Goal: Information Seeking & Learning: Learn about a topic

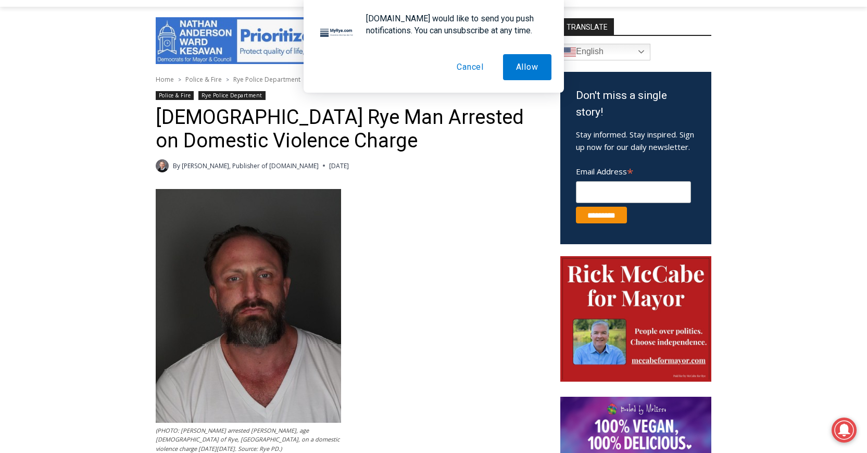
scroll to position [395, 0]
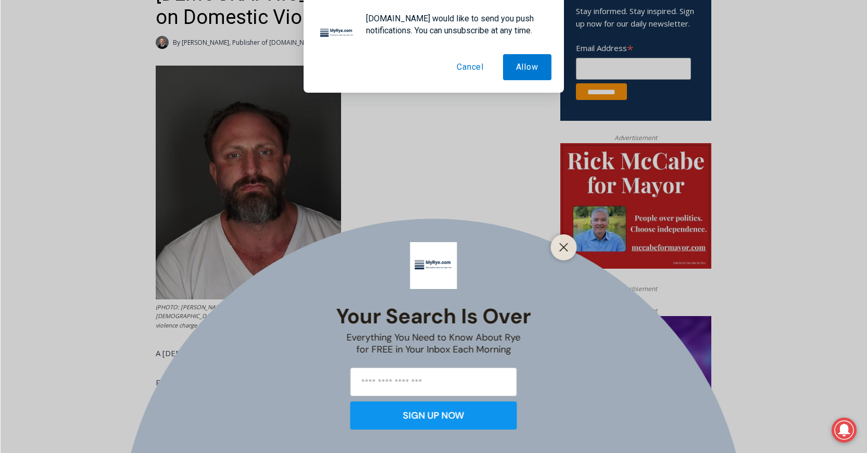
click at [461, 68] on button "Cancel" at bounding box center [469, 67] width 53 height 26
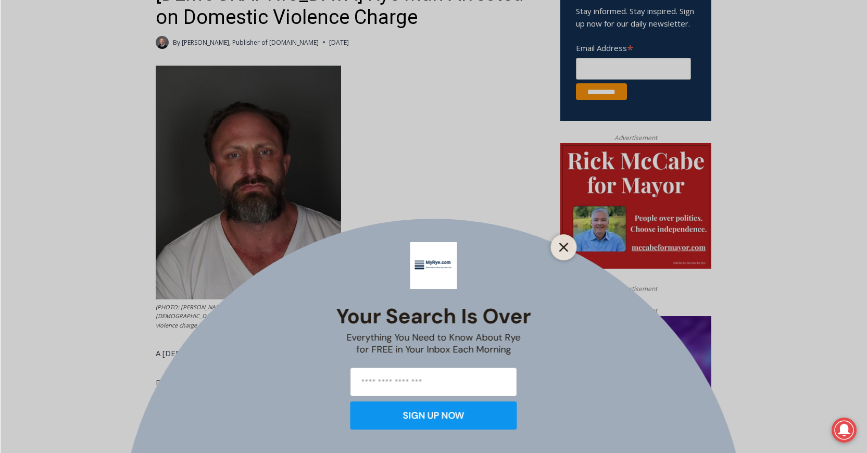
click at [567, 246] on icon "Close" at bounding box center [563, 247] width 9 height 9
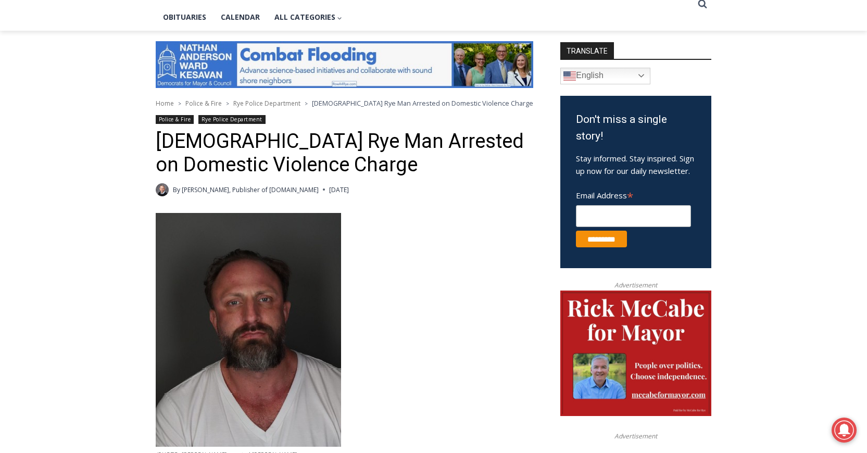
scroll to position [248, 0]
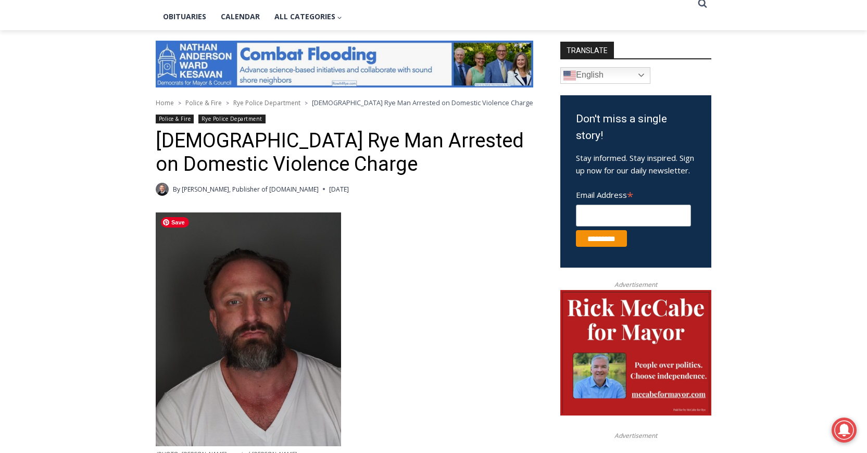
click at [271, 324] on img at bounding box center [248, 329] width 185 height 234
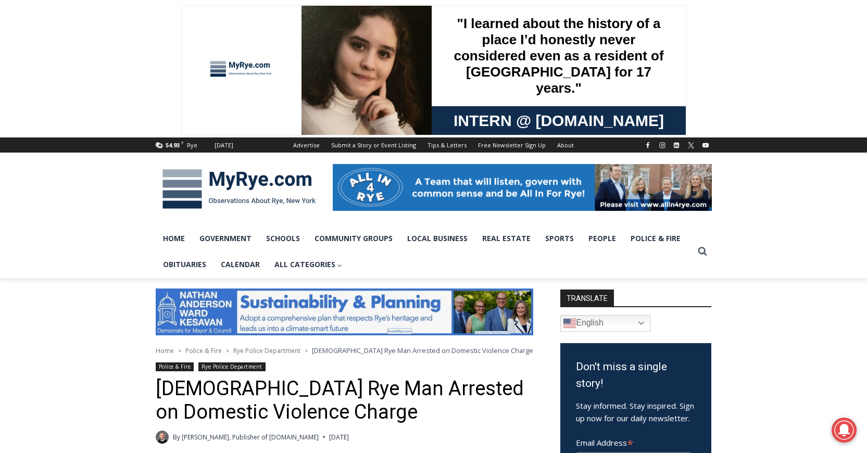
click at [264, 174] on img at bounding box center [239, 189] width 167 height 54
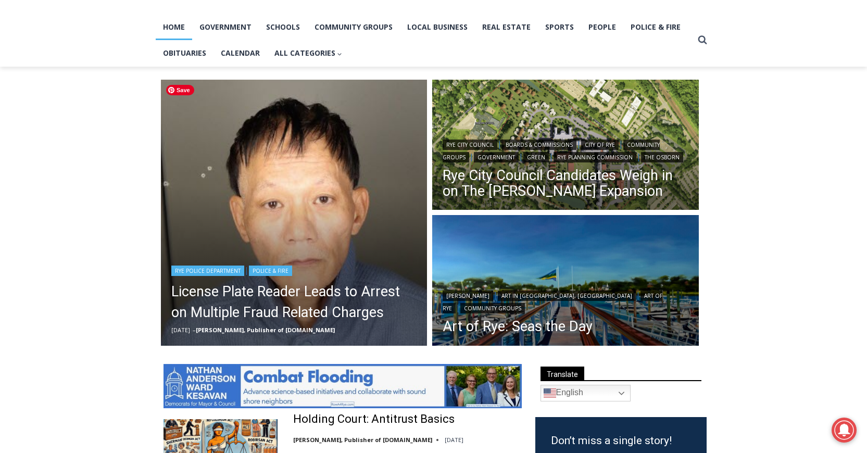
scroll to position [212, 0]
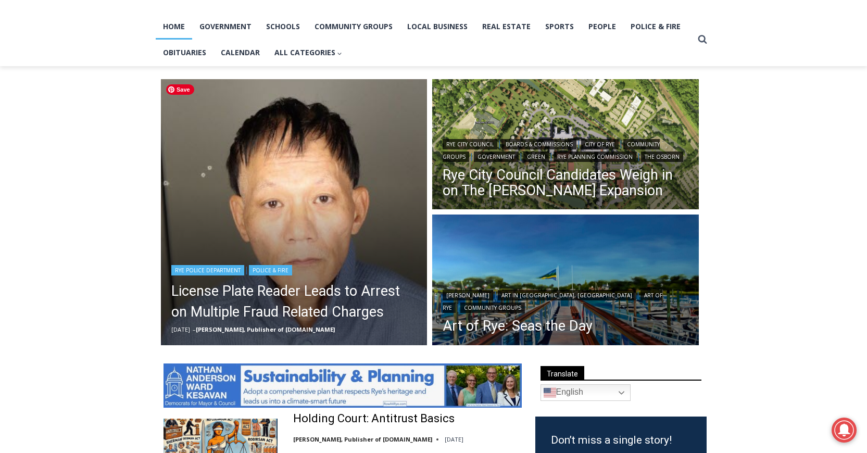
click at [305, 183] on img "Read More License Plate Reader Leads to Arrest on Multiple Fraud Related Charges" at bounding box center [294, 212] width 267 height 267
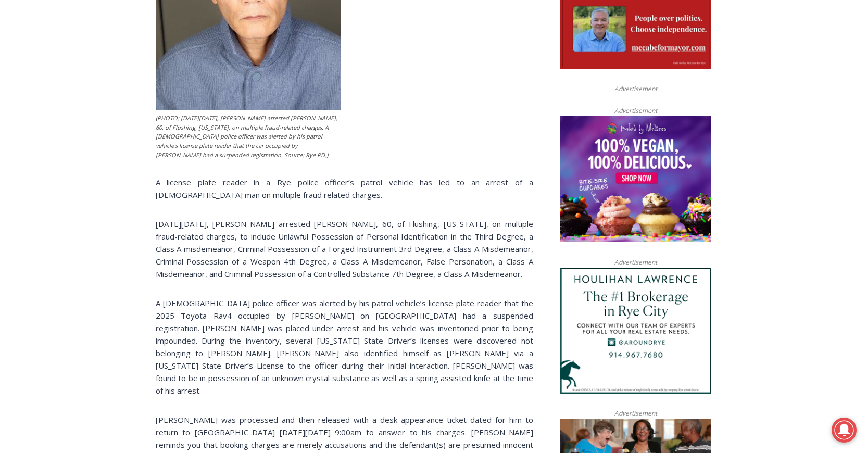
scroll to position [673, 0]
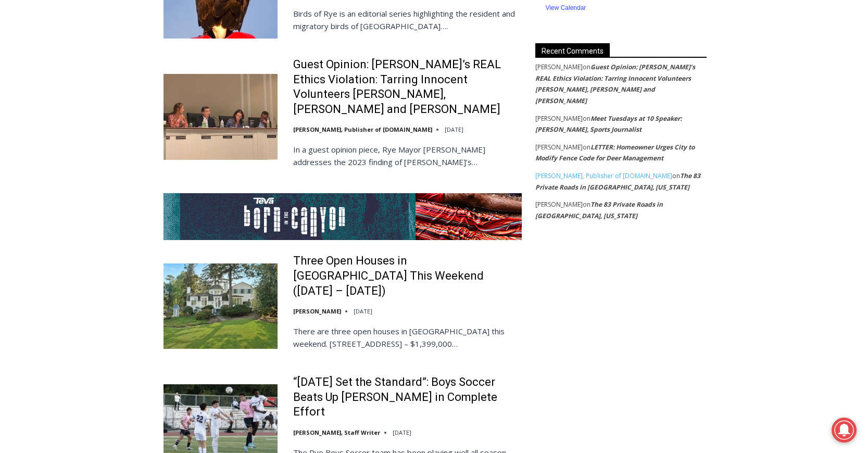
scroll to position [1892, 0]
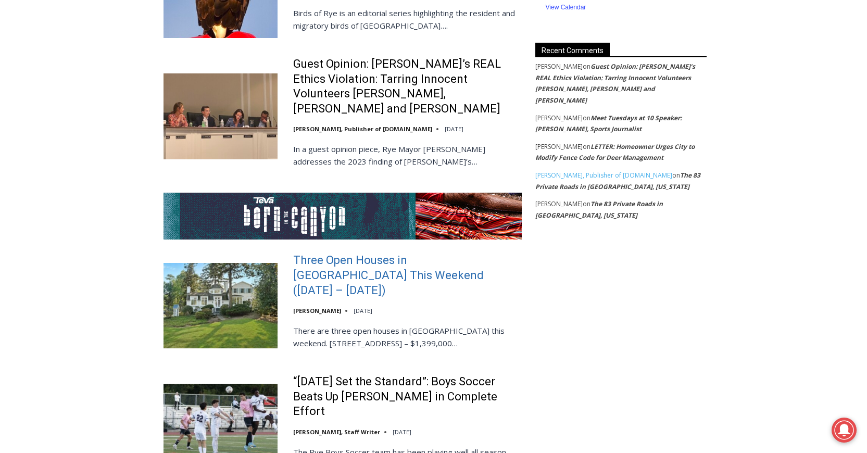
click at [483, 253] on link "Three Open Houses in Rye This Weekend (October 11 – 12)" at bounding box center [407, 275] width 229 height 45
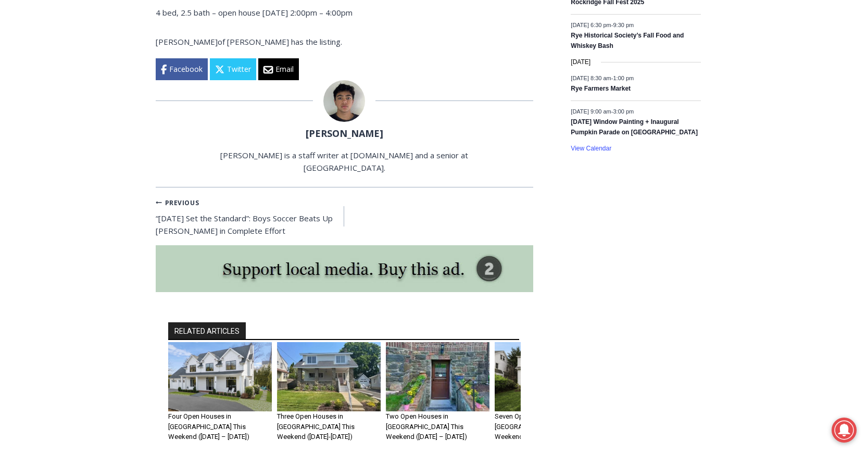
scroll to position [1658, 0]
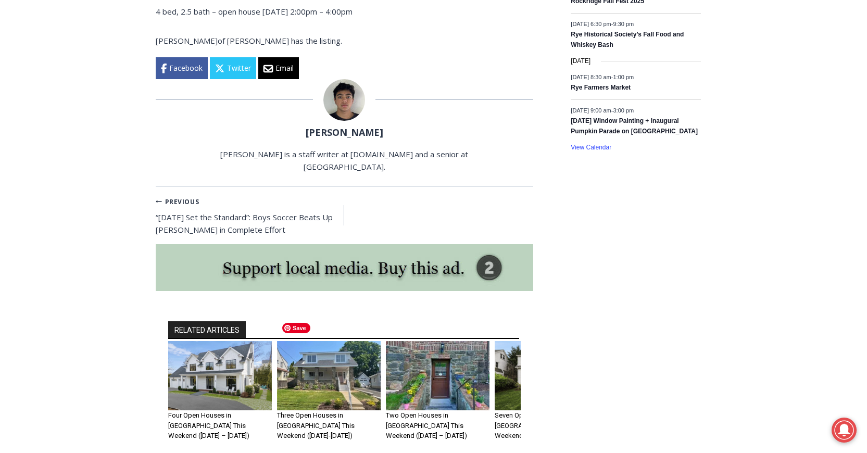
click at [335, 349] on img "2 of 6" at bounding box center [329, 375] width 104 height 69
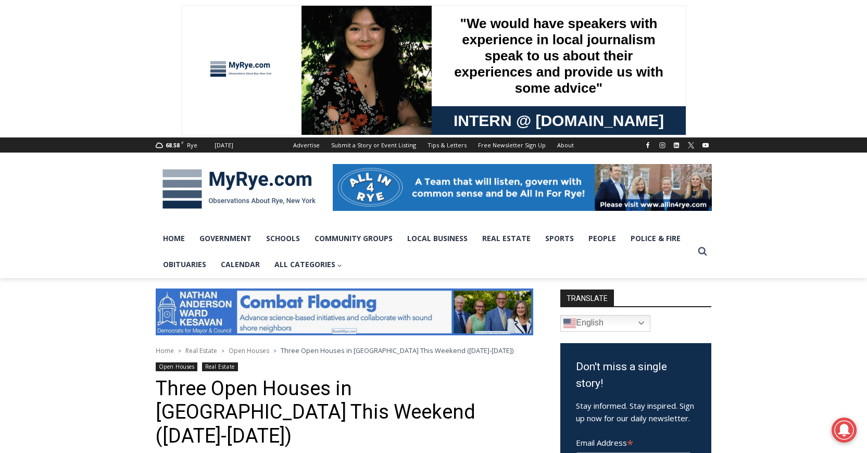
click at [295, 184] on img at bounding box center [239, 189] width 167 height 54
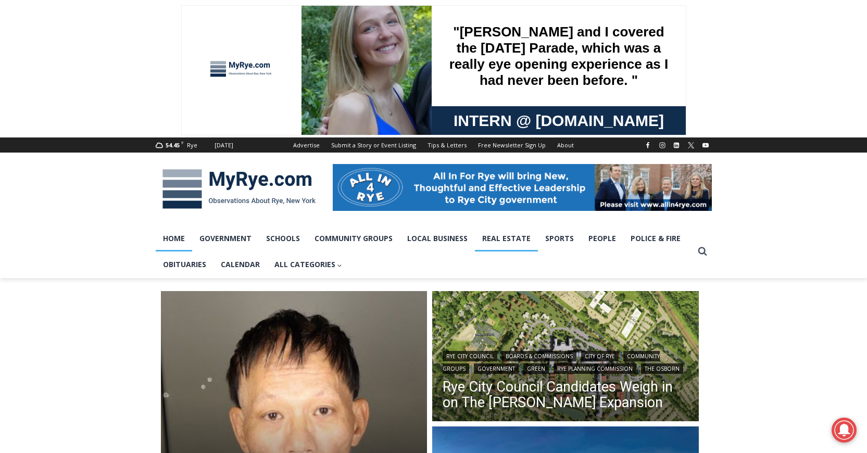
click at [519, 240] on link "Real Estate" at bounding box center [506, 238] width 63 height 26
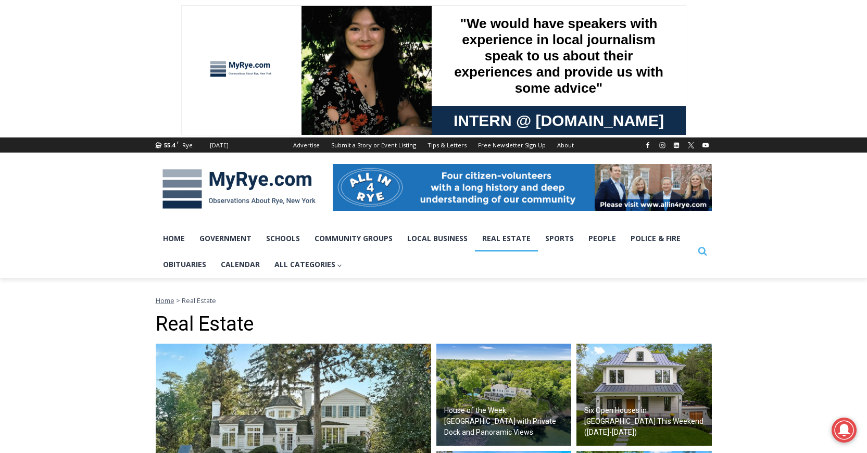
click at [702, 249] on icon "Search" at bounding box center [701, 250] width 9 height 9
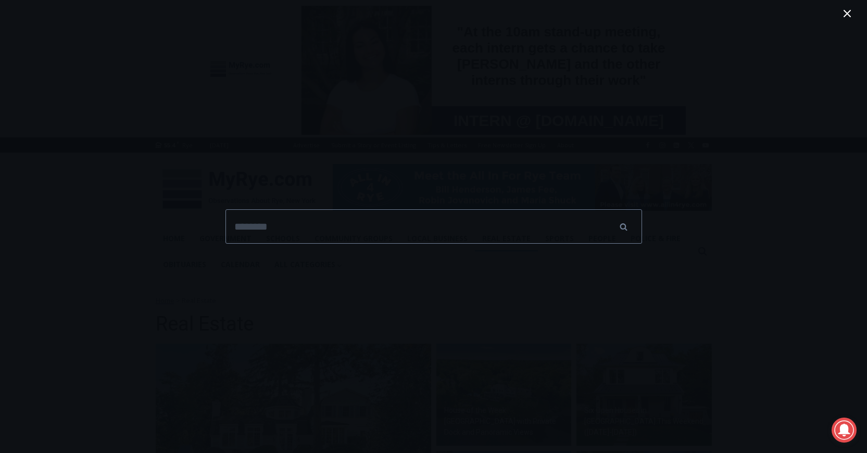
click at [749, 235] on div "Search for: ****** Search" at bounding box center [433, 226] width 867 height 453
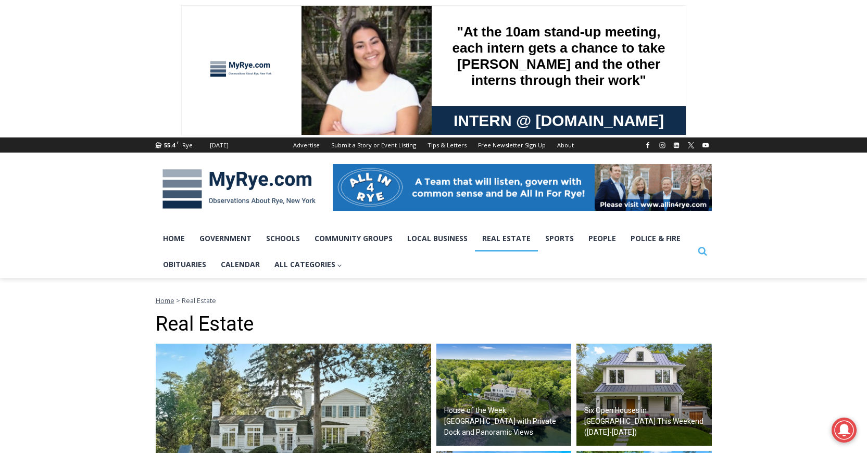
click at [704, 250] on icon "View Search Form" at bounding box center [701, 251] width 9 height 9
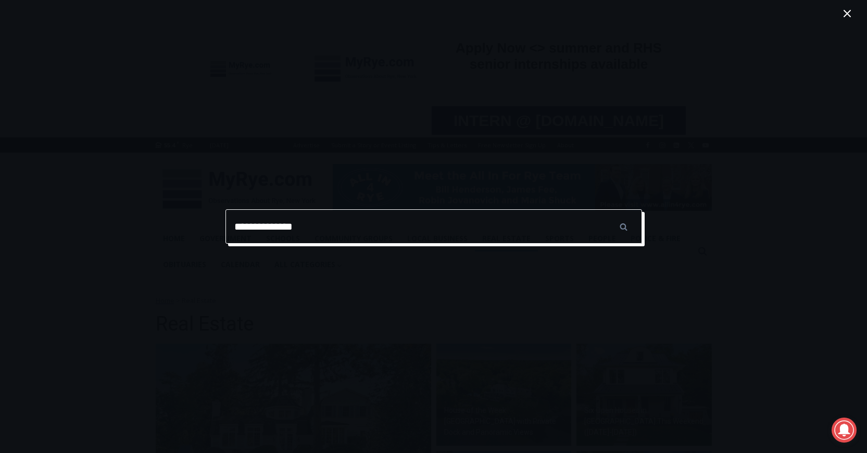
type input "**********"
click at [605, 209] on input "******" at bounding box center [623, 226] width 36 height 34
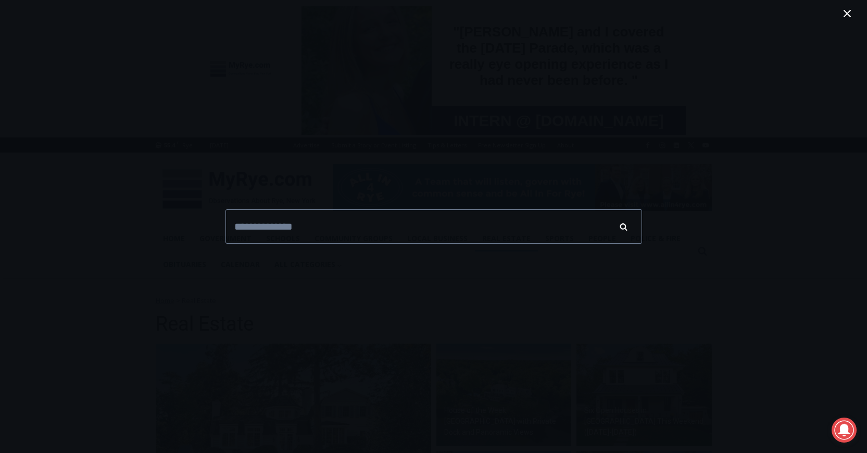
click at [626, 223] on input "******" at bounding box center [623, 226] width 36 height 34
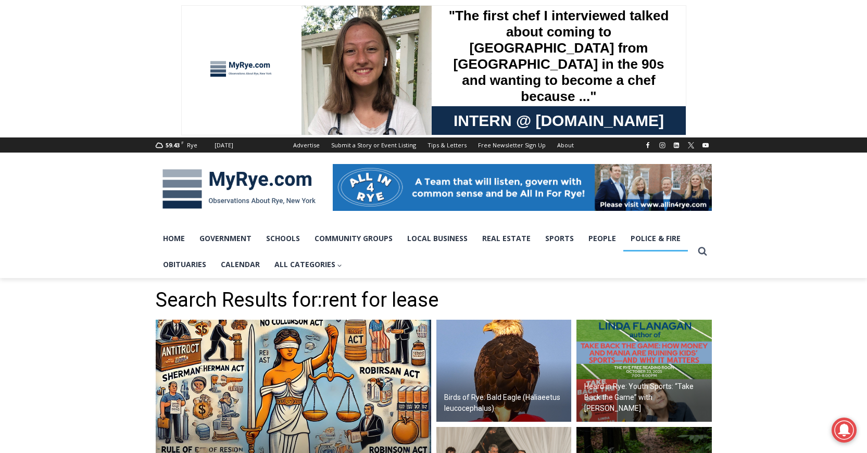
click at [665, 239] on link "Police & Fire" at bounding box center [655, 238] width 65 height 26
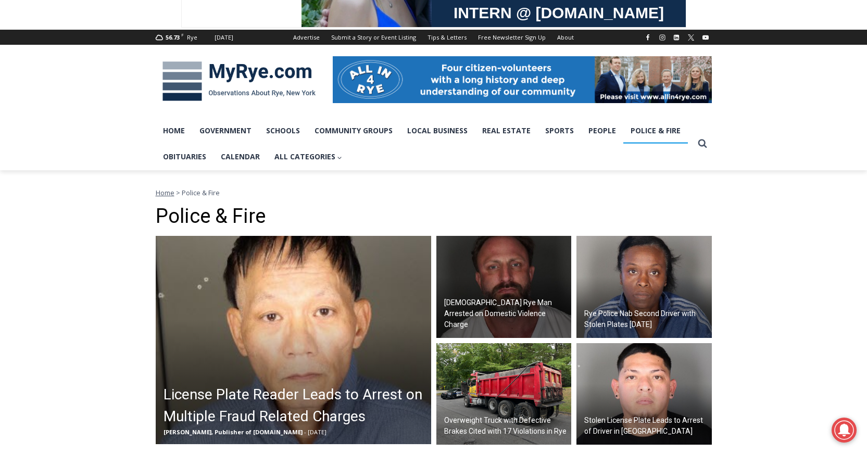
scroll to position [93, 0]
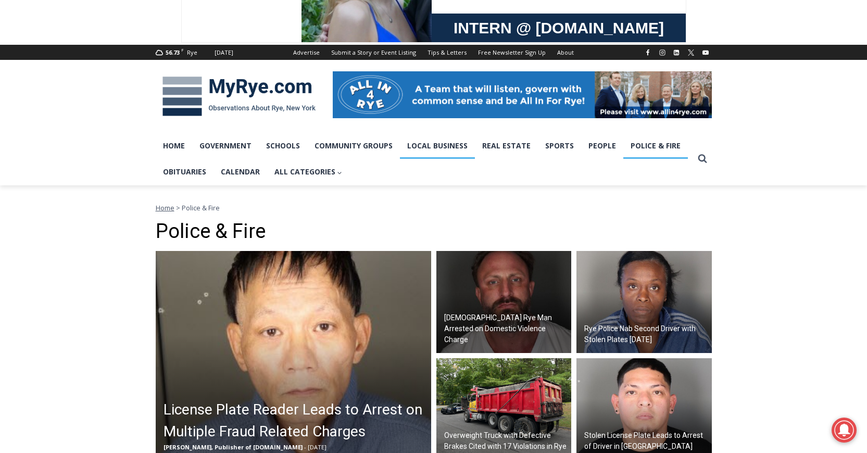
click at [466, 149] on link "Local Business" at bounding box center [437, 146] width 75 height 26
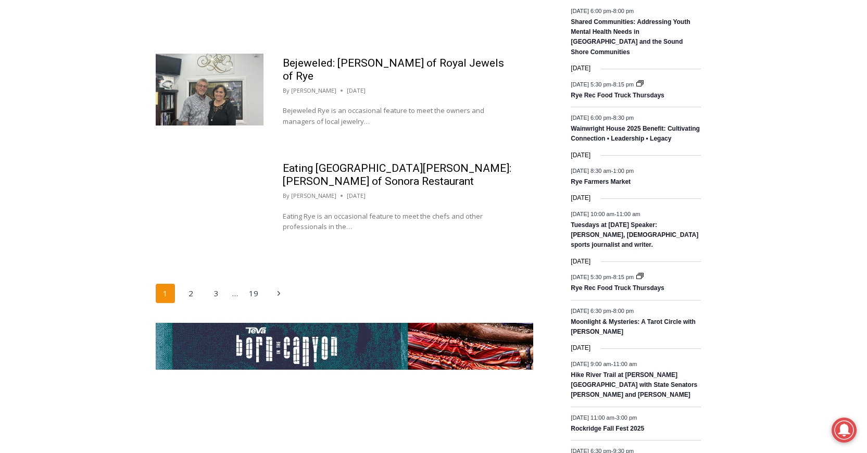
scroll to position [1678, 0]
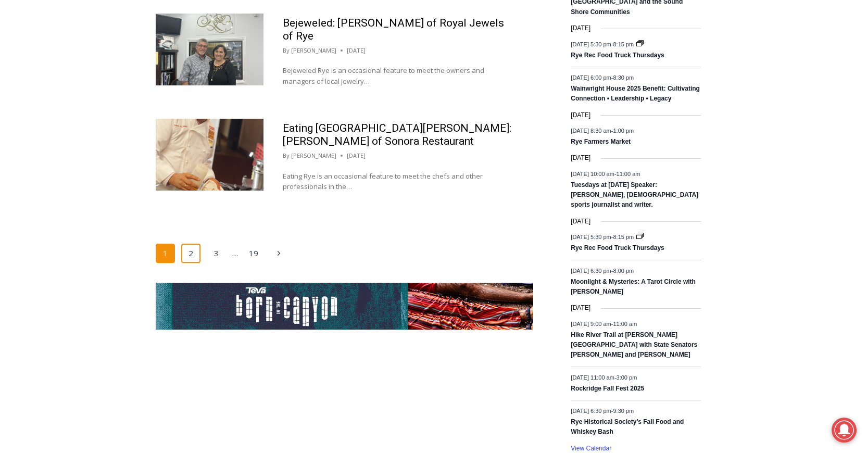
click at [192, 244] on link "2" at bounding box center [191, 254] width 20 height 20
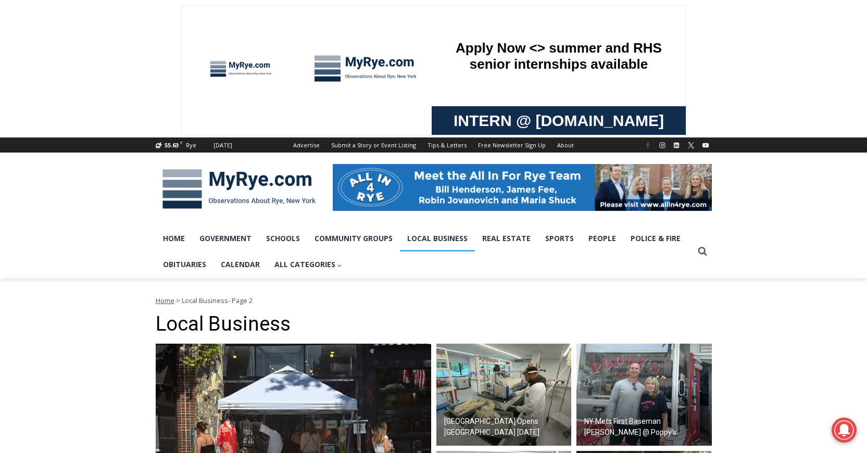
click at [648, 145] on icon "Facebook" at bounding box center [647, 145] width 3 height 6
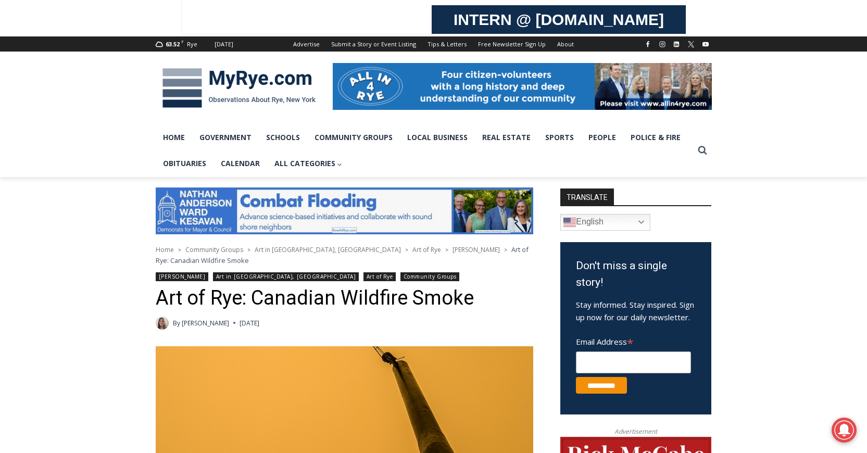
scroll to position [21, 0]
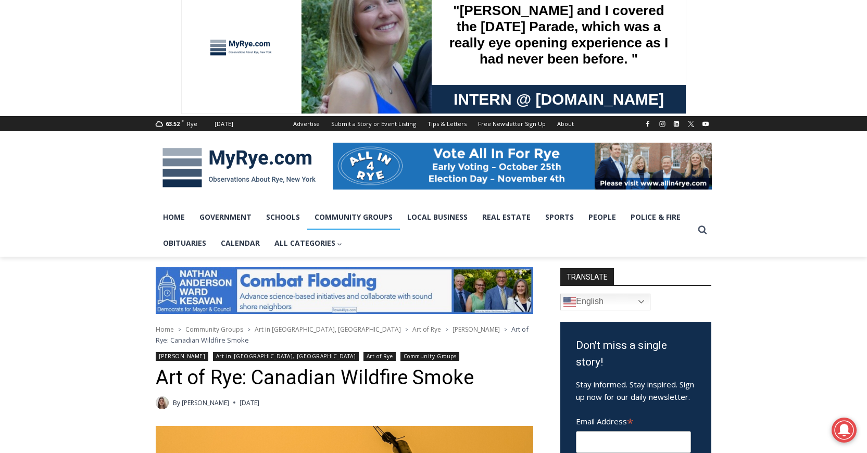
click at [383, 212] on link "Community Groups" at bounding box center [353, 217] width 93 height 26
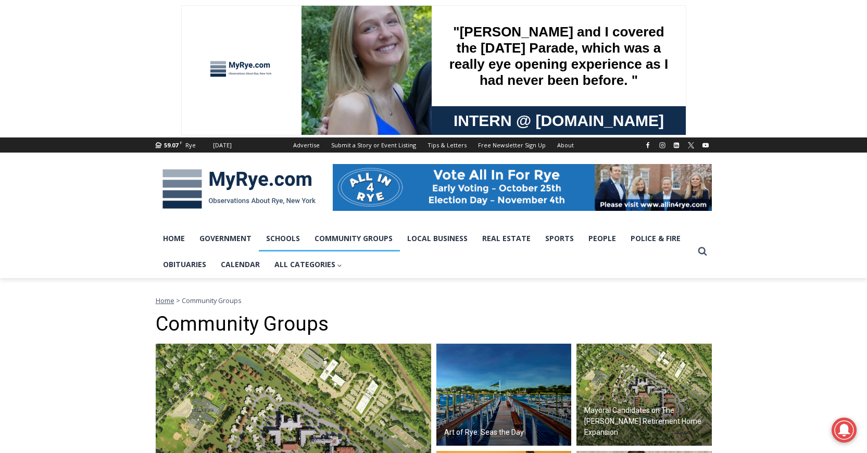
click at [292, 235] on link "Schools" at bounding box center [283, 238] width 48 height 26
